Goal: Book appointment/travel/reservation

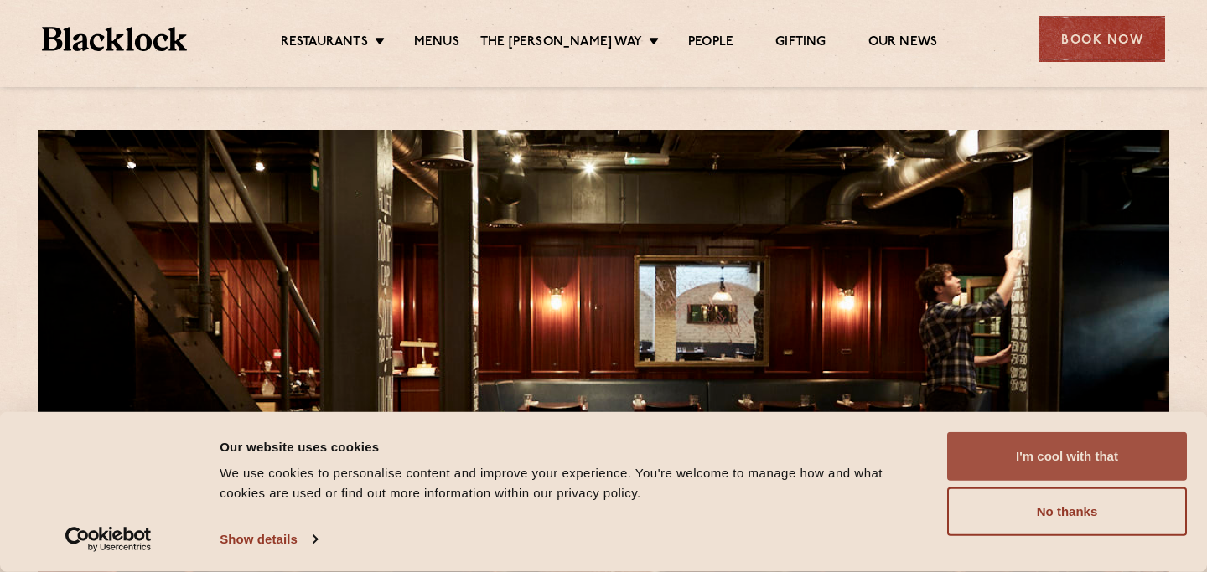
click at [1022, 471] on button "I'm cool with that" at bounding box center [1067, 456] width 240 height 49
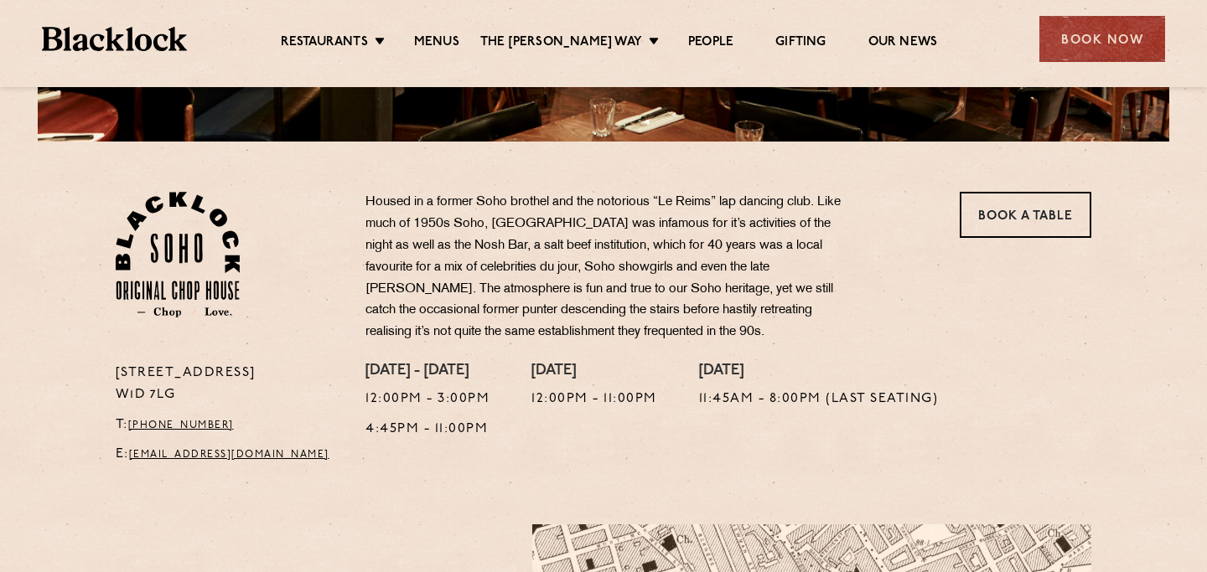
scroll to position [545, 0]
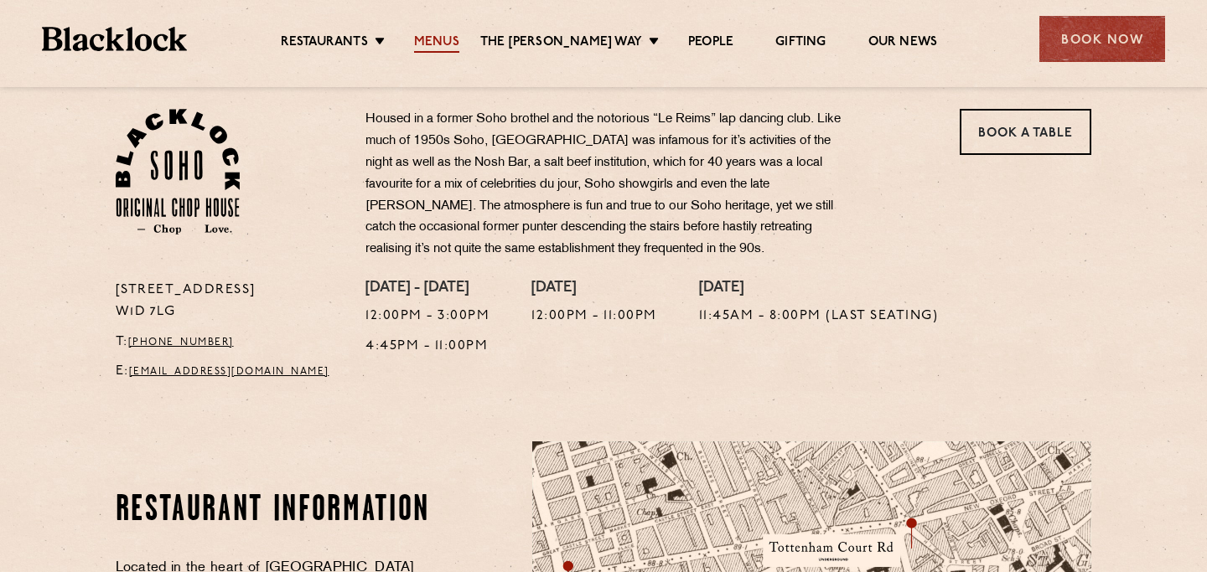
click at [451, 46] on link "Menus" at bounding box center [436, 43] width 45 height 18
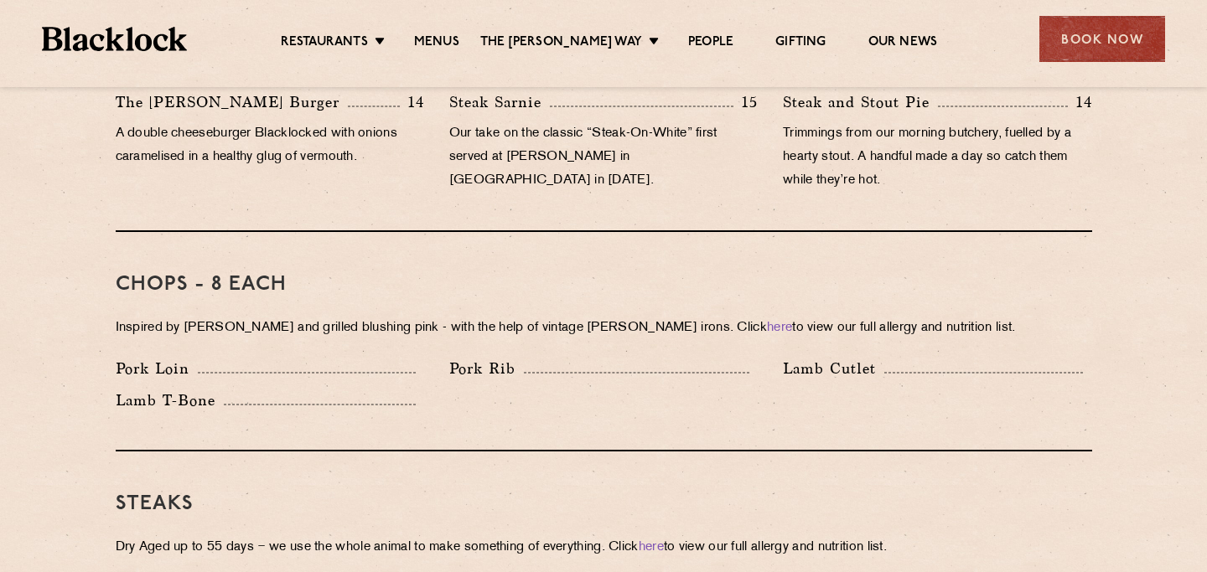
scroll to position [1202, 0]
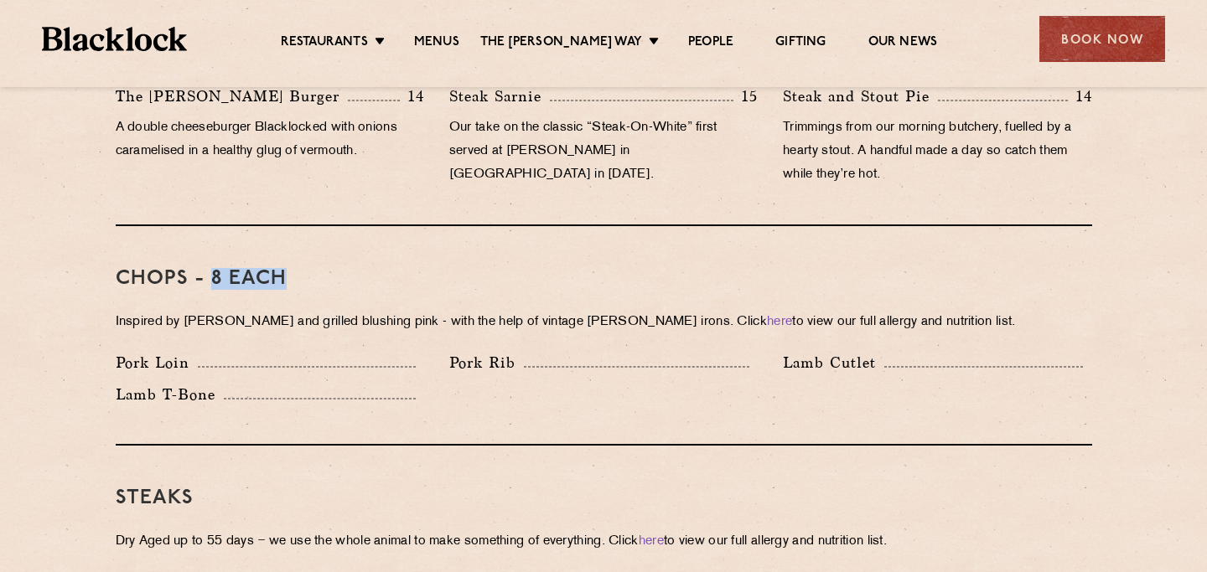
drag, startPoint x: 212, startPoint y: 253, endPoint x: 280, endPoint y: 248, distance: 68.1
click at [280, 268] on h3 "Chops - 8 each" at bounding box center [604, 279] width 976 height 22
click at [303, 238] on div "Chops - 8 each Inspired by [PERSON_NAME] and grilled blushing pink - with the h…" at bounding box center [604, 336] width 976 height 220
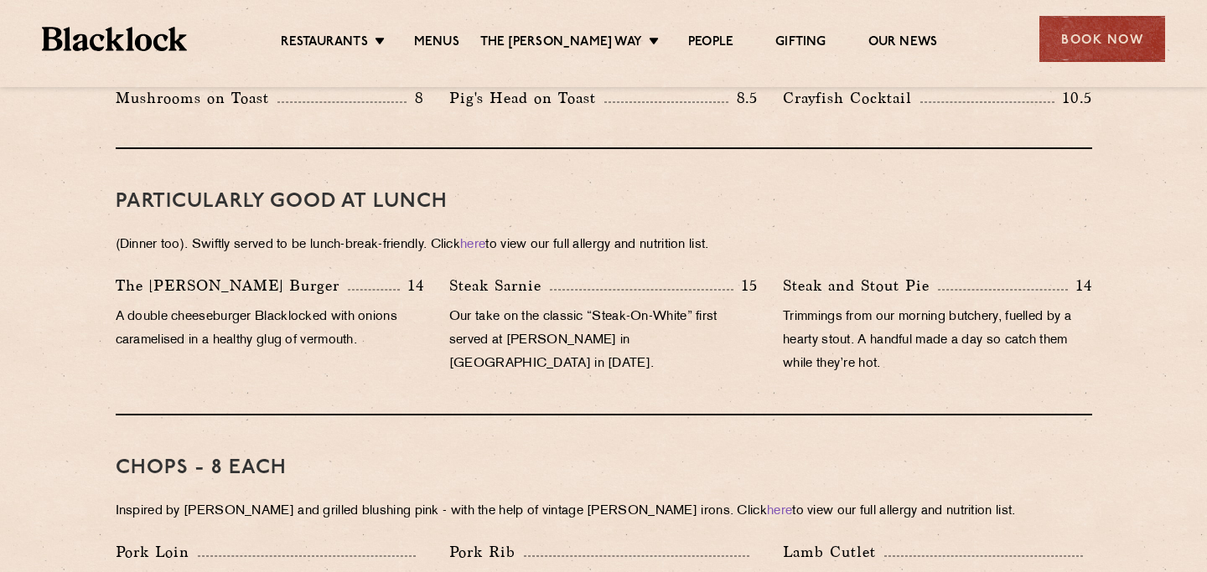
scroll to position [1013, 0]
click at [1065, 44] on div "Book Now" at bounding box center [1102, 39] width 126 height 46
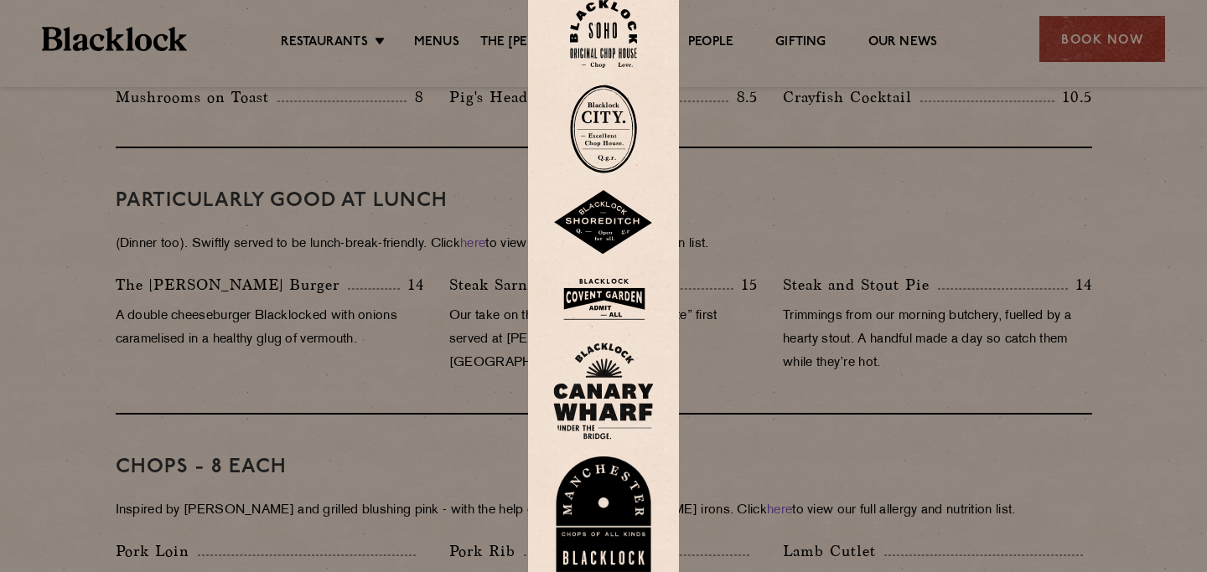
click at [610, 39] on img at bounding box center [603, 34] width 67 height 68
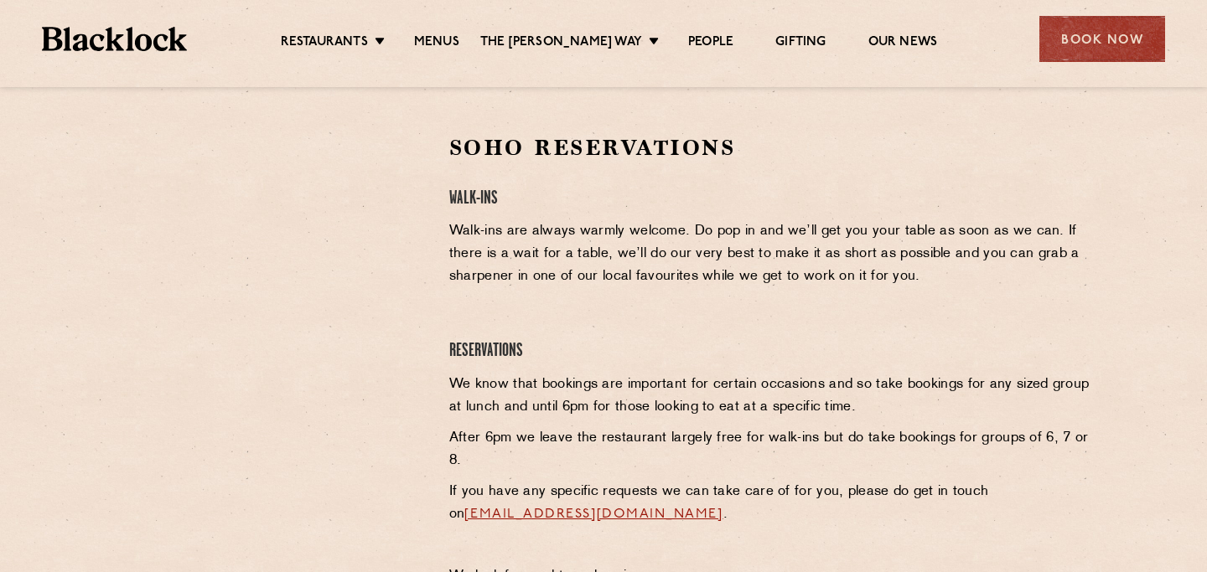
scroll to position [513, 0]
